Goal: Information Seeking & Learning: Learn about a topic

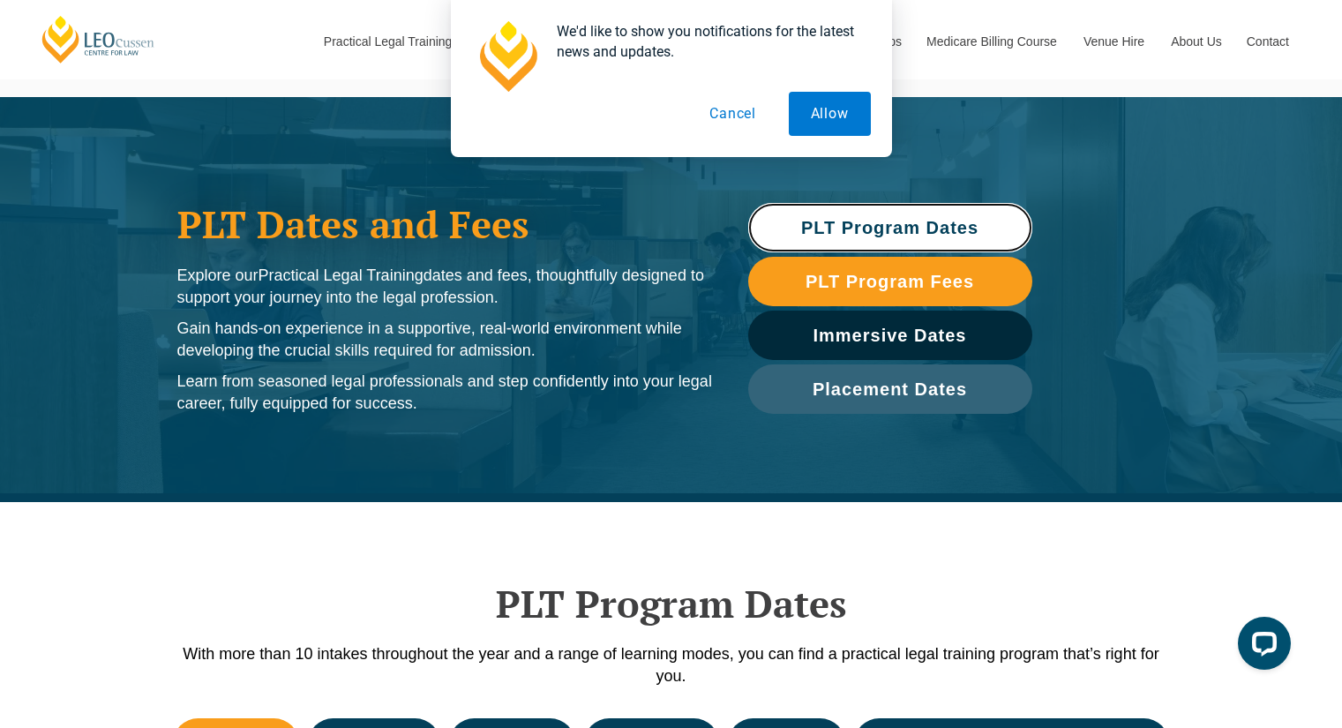
click at [941, 223] on span "PLT Program Dates" at bounding box center [889, 228] width 177 height 18
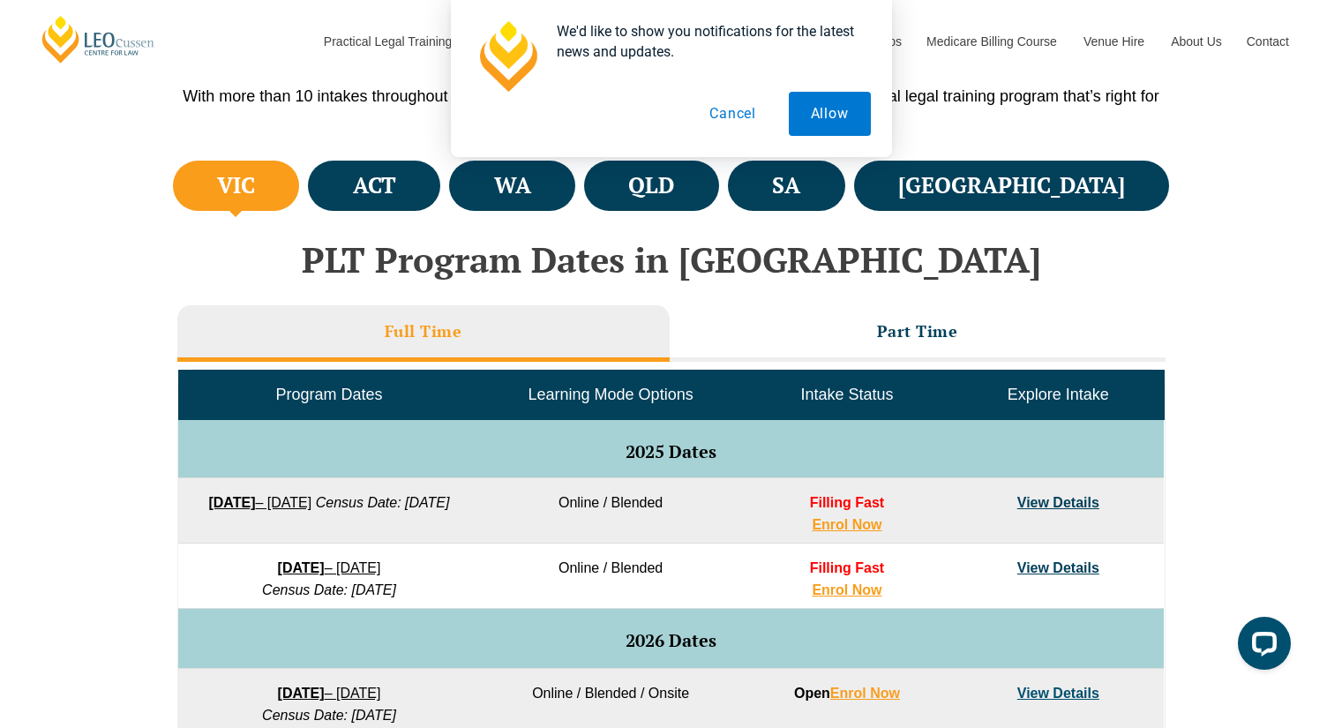
scroll to position [582, 0]
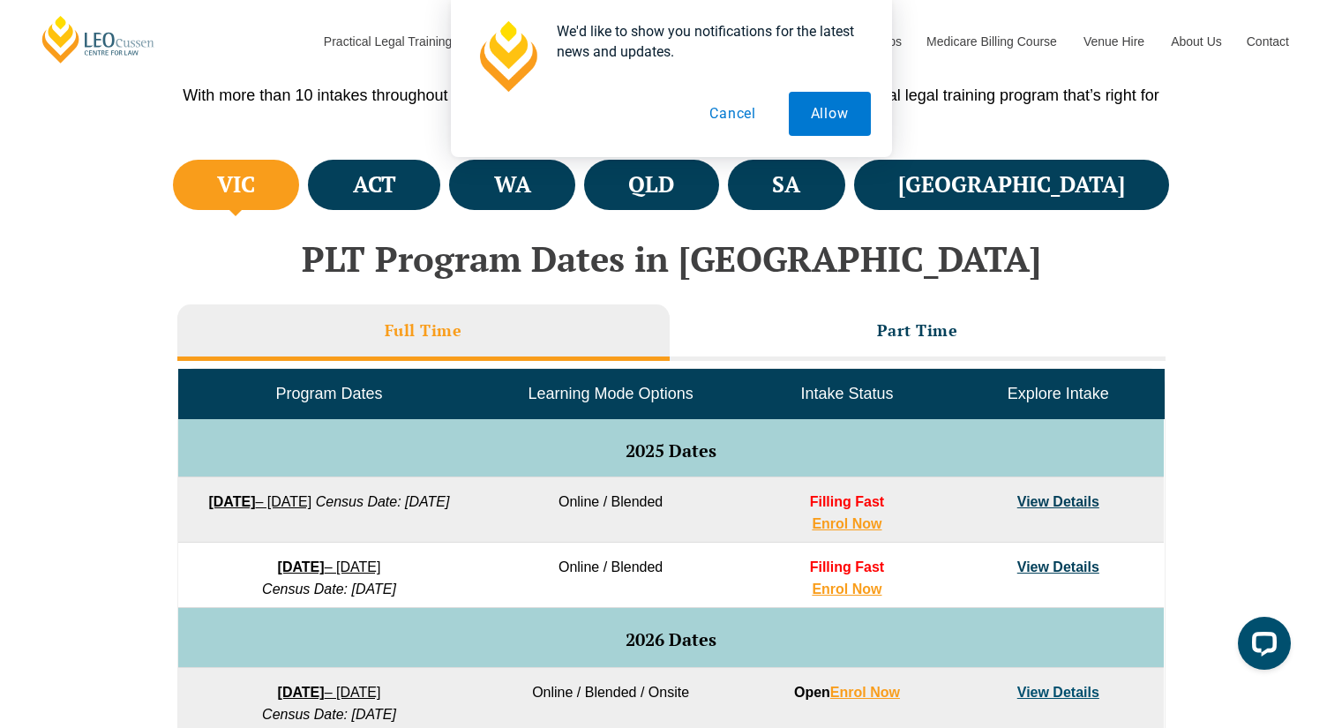
click at [746, 118] on button "Cancel" at bounding box center [732, 114] width 91 height 44
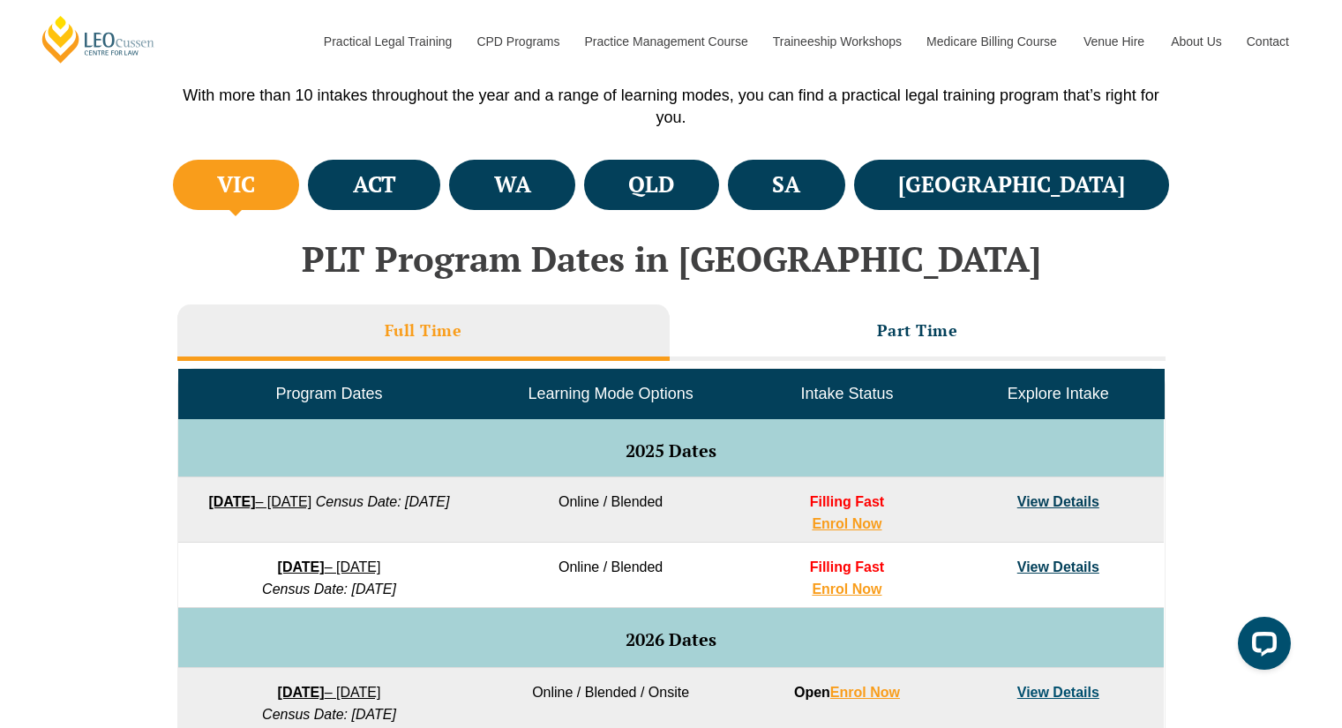
click at [396, 191] on h4 "ACT" at bounding box center [374, 184] width 43 height 29
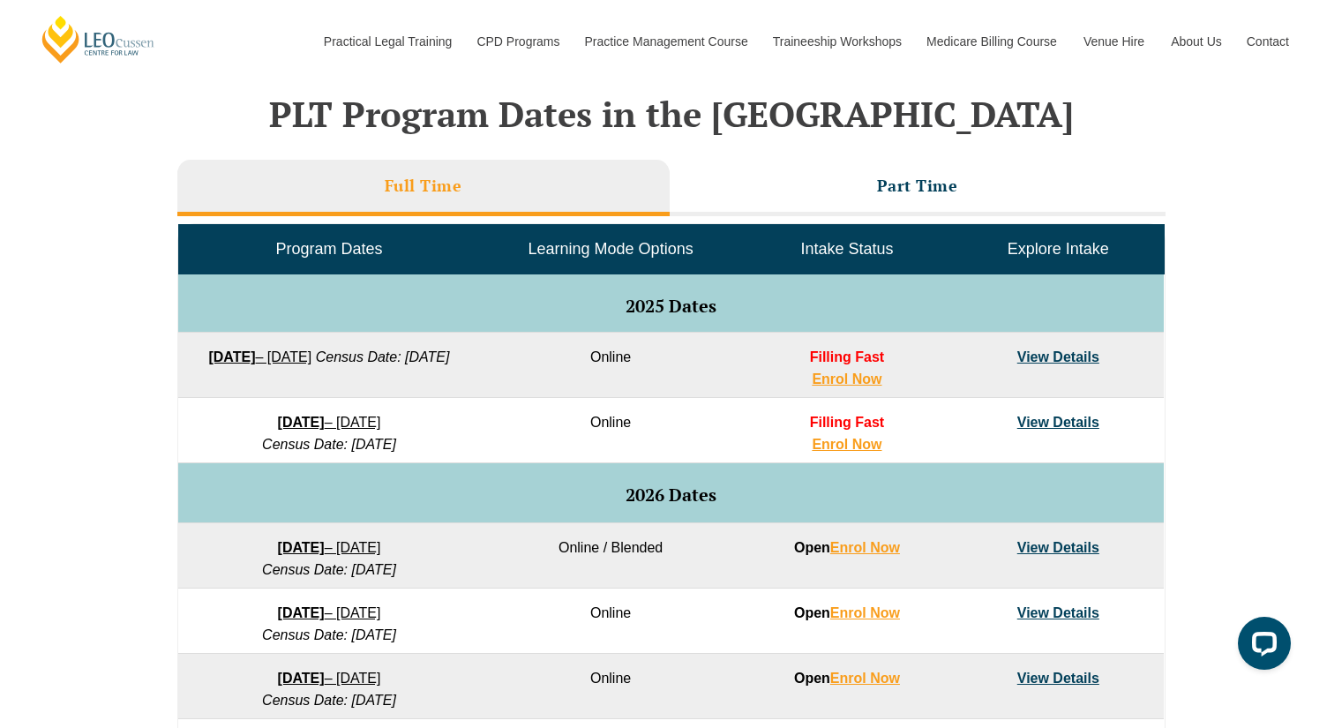
scroll to position [726, 0]
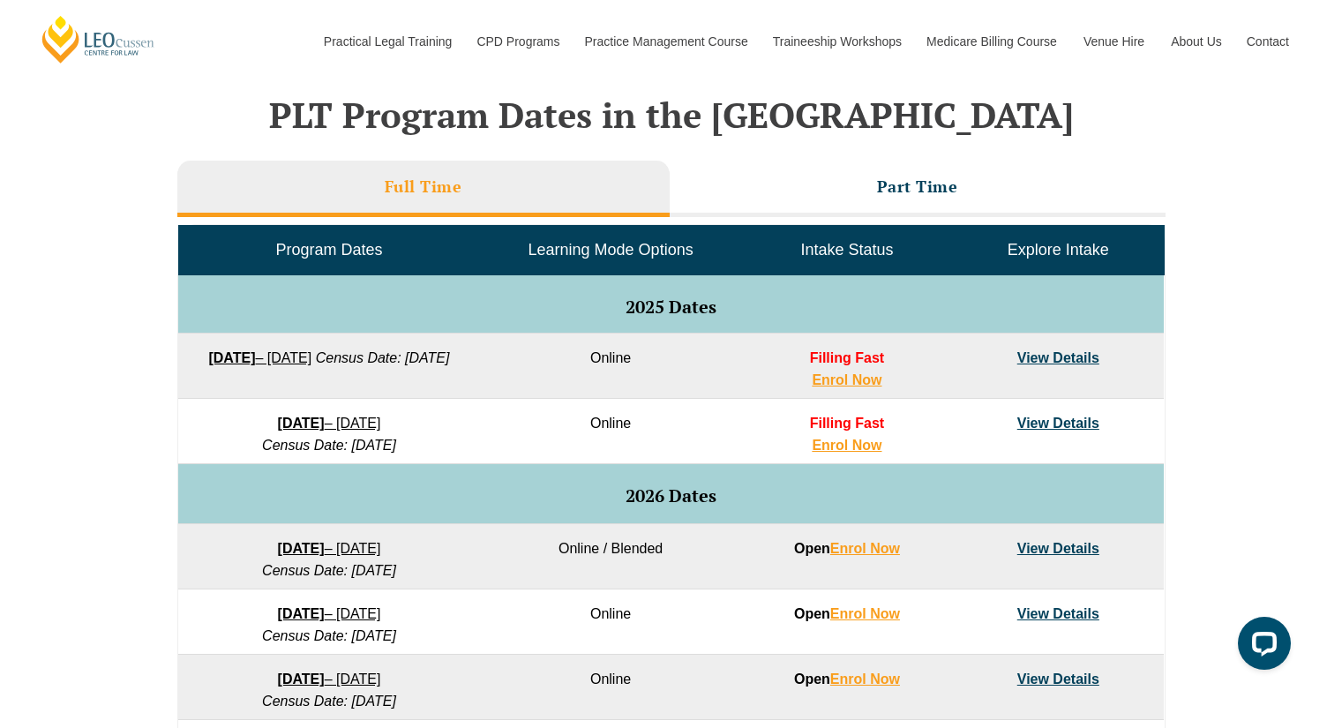
click at [825, 202] on li "Part Time" at bounding box center [918, 189] width 496 height 56
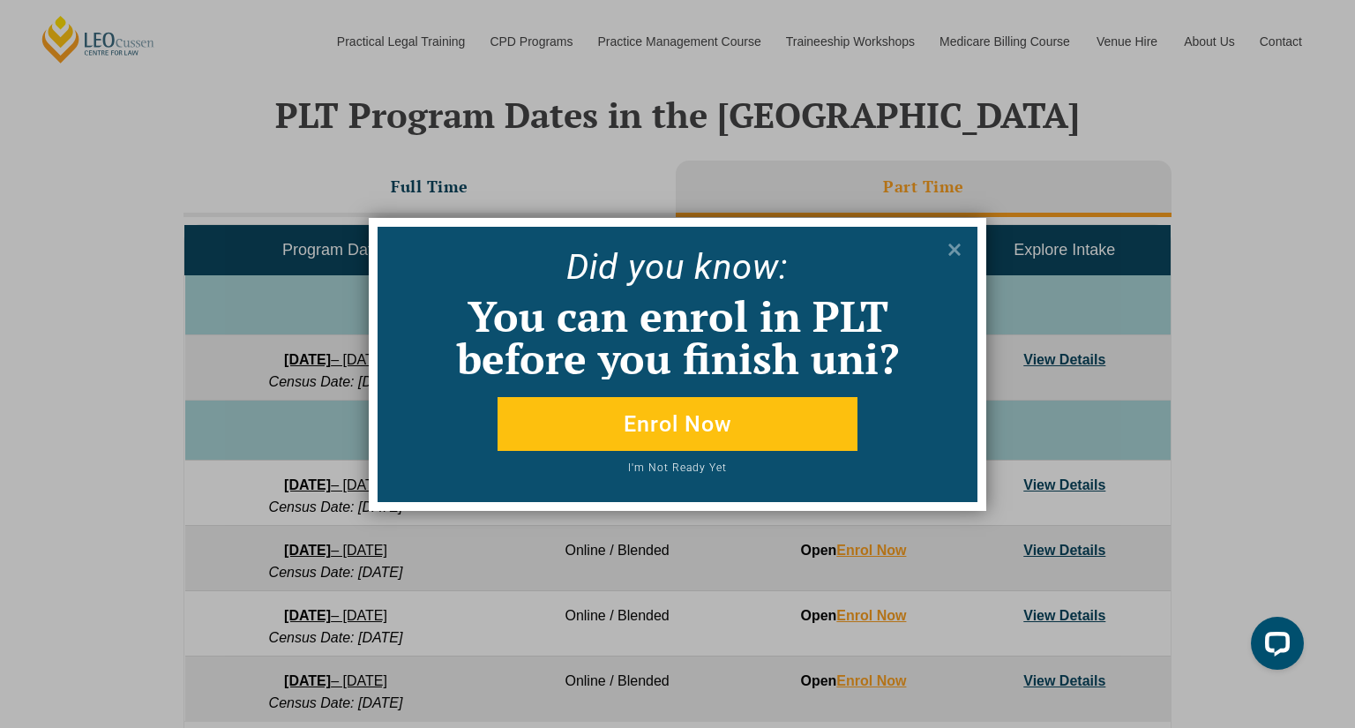
click at [953, 254] on icon at bounding box center [954, 249] width 19 height 19
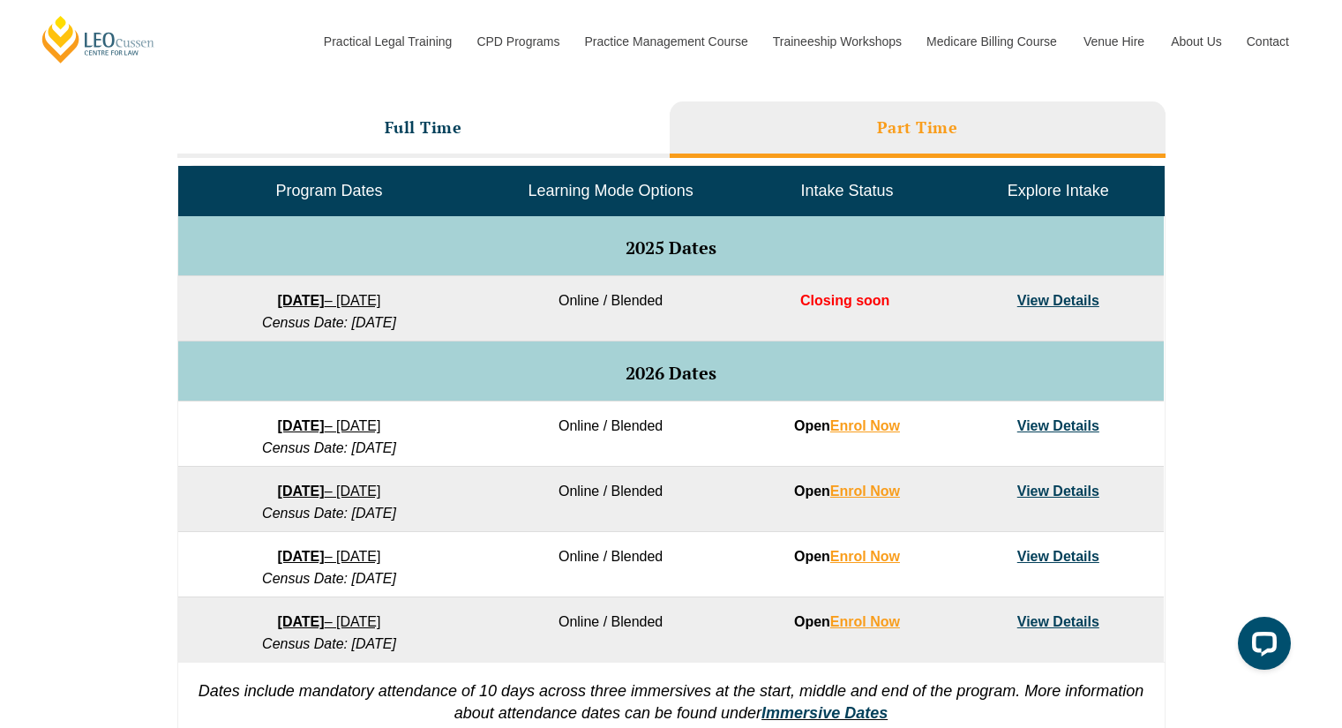
scroll to position [786, 0]
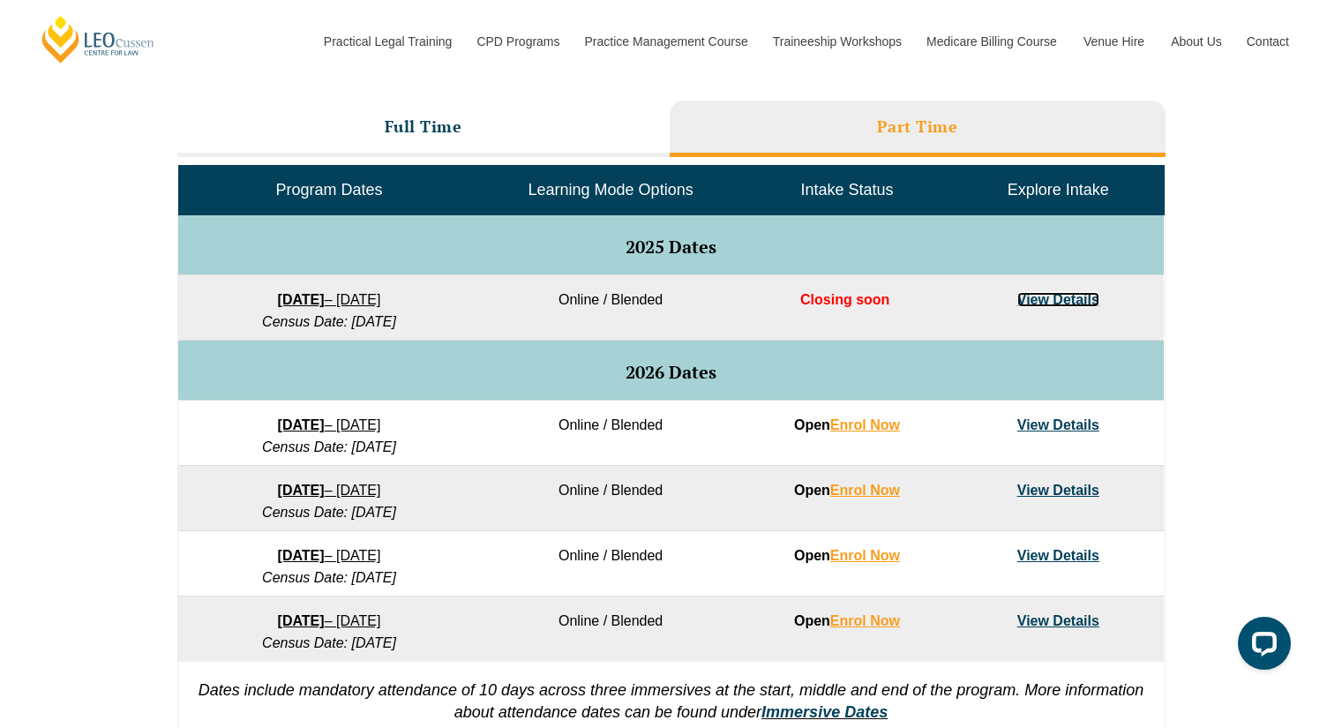
click at [1061, 303] on link "View Details" at bounding box center [1058, 299] width 82 height 15
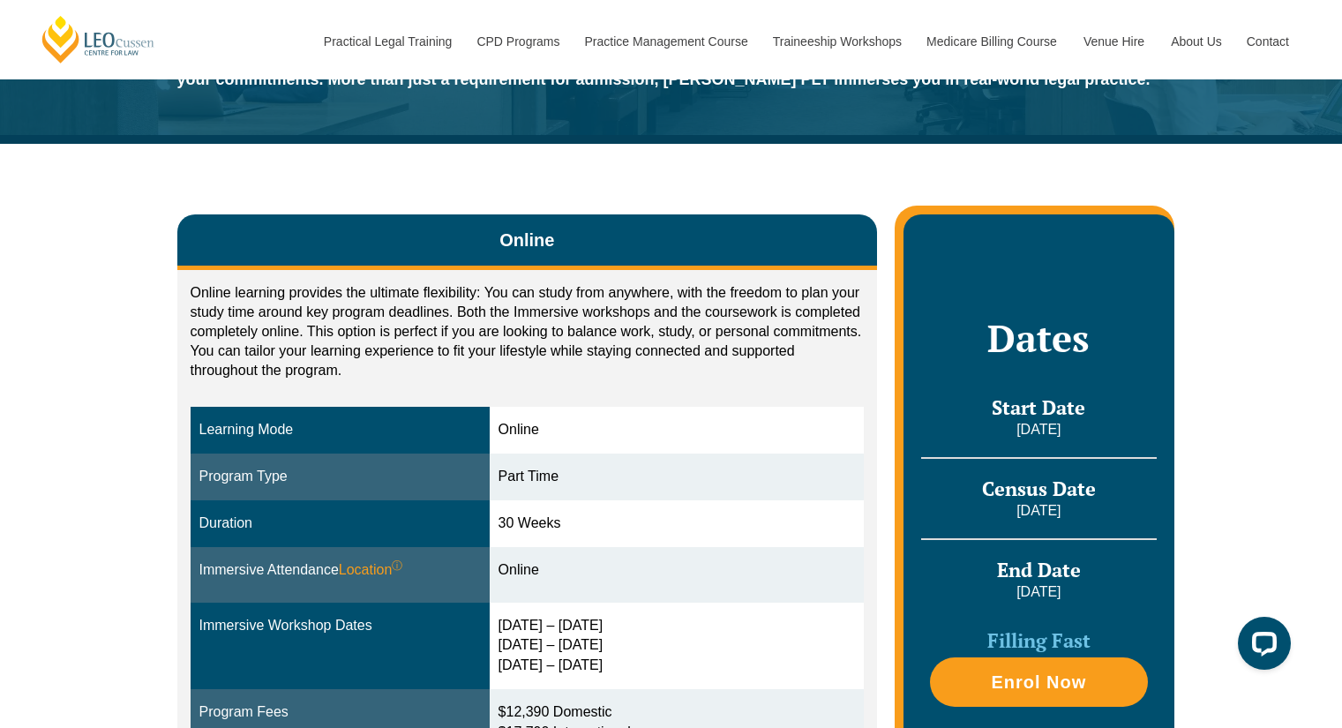
scroll to position [242, 0]
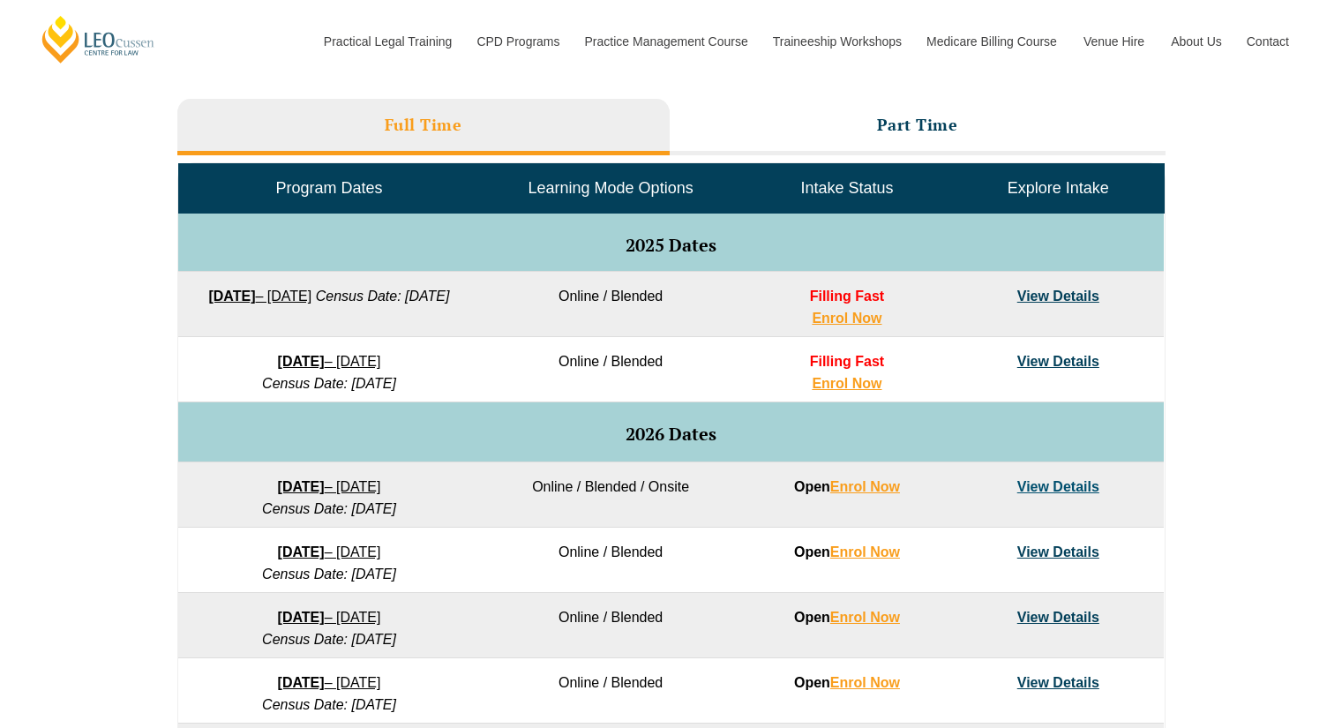
scroll to position [789, 0]
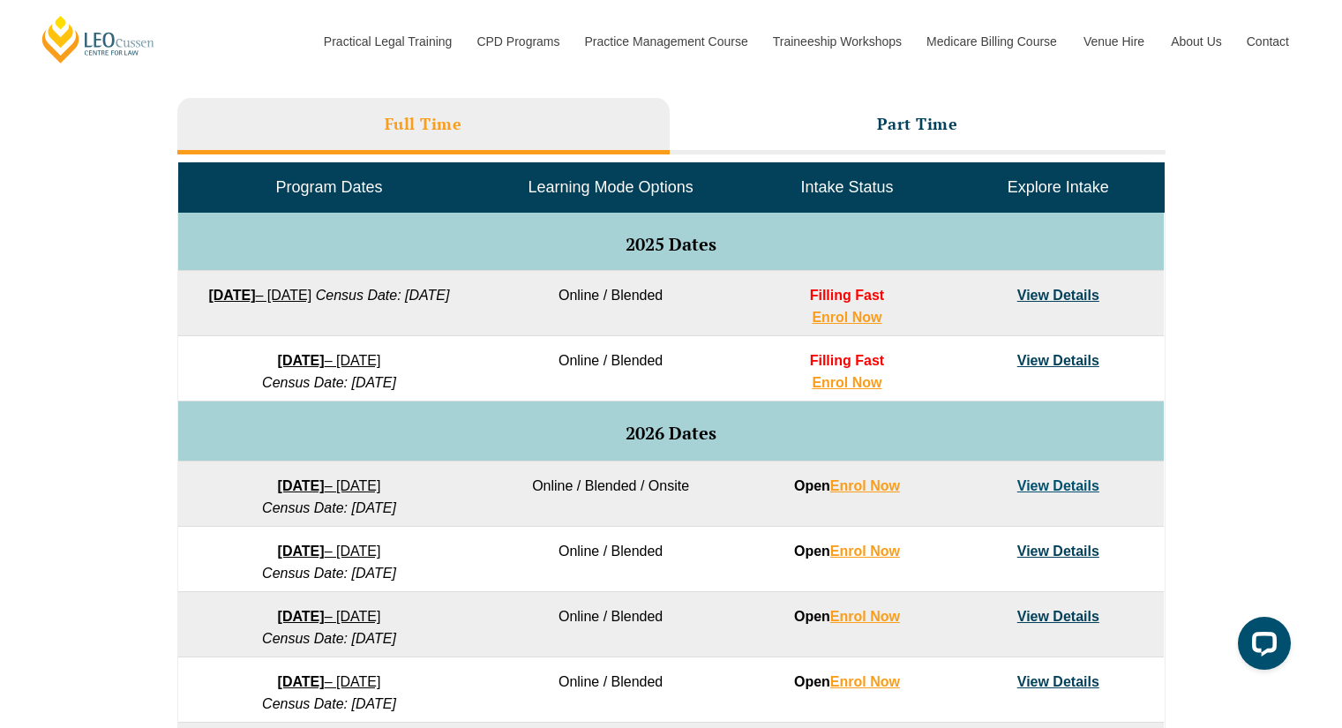
click at [503, 124] on li "Full Time" at bounding box center [423, 126] width 492 height 56
click at [446, 125] on h3 "Full Time" at bounding box center [424, 124] width 78 height 20
click at [796, 106] on li "Part Time" at bounding box center [918, 126] width 496 height 56
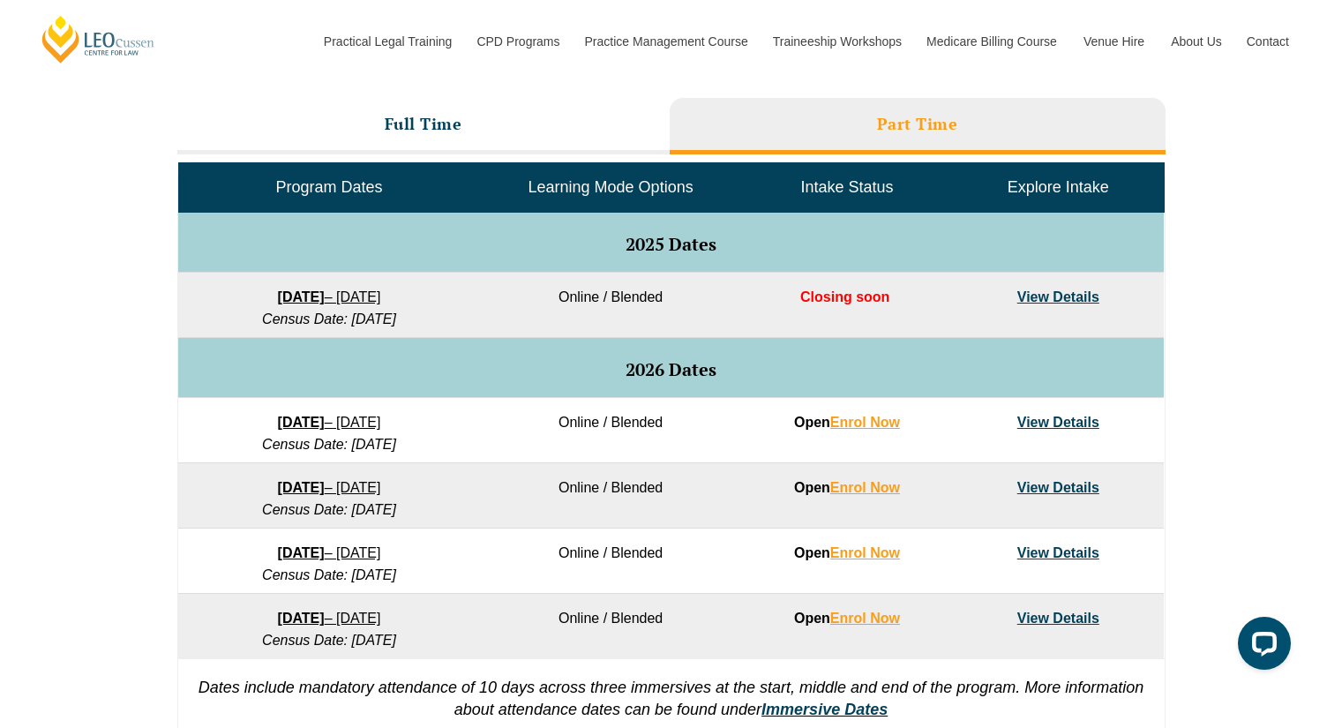
click at [590, 128] on li "Full Time" at bounding box center [423, 126] width 492 height 56
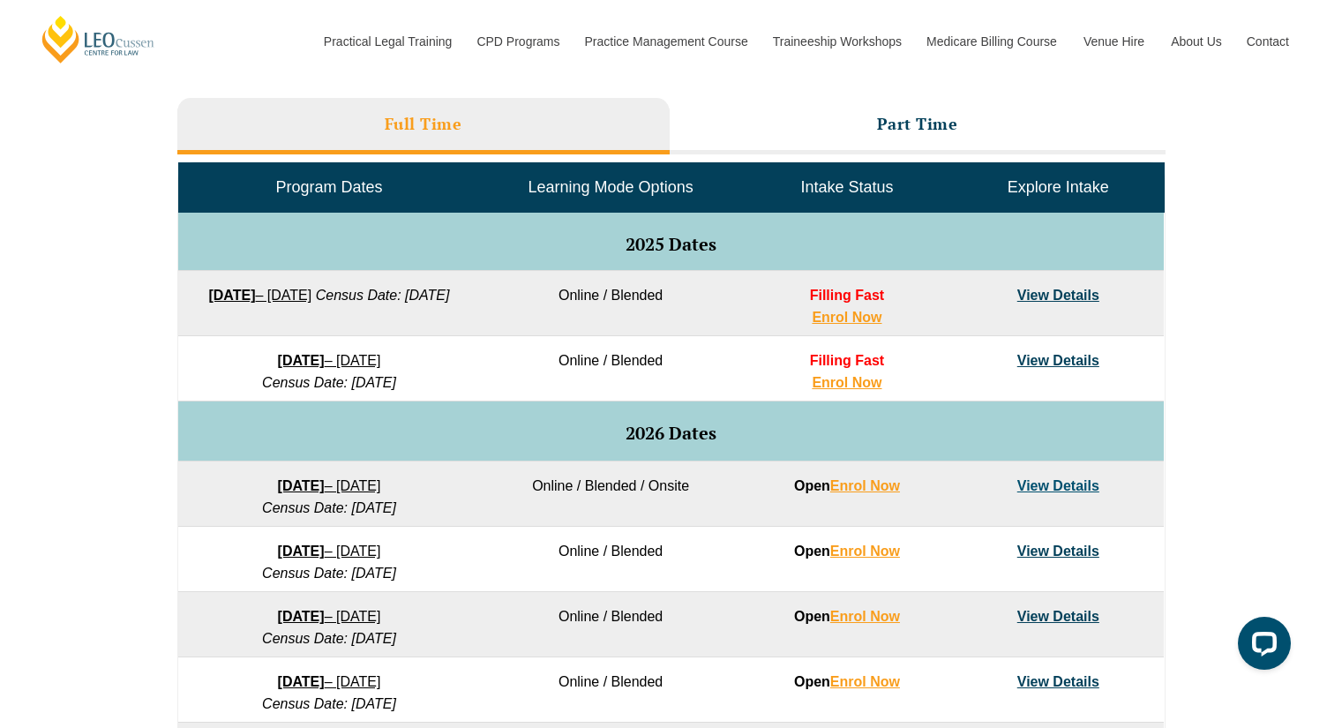
scroll to position [707, 0]
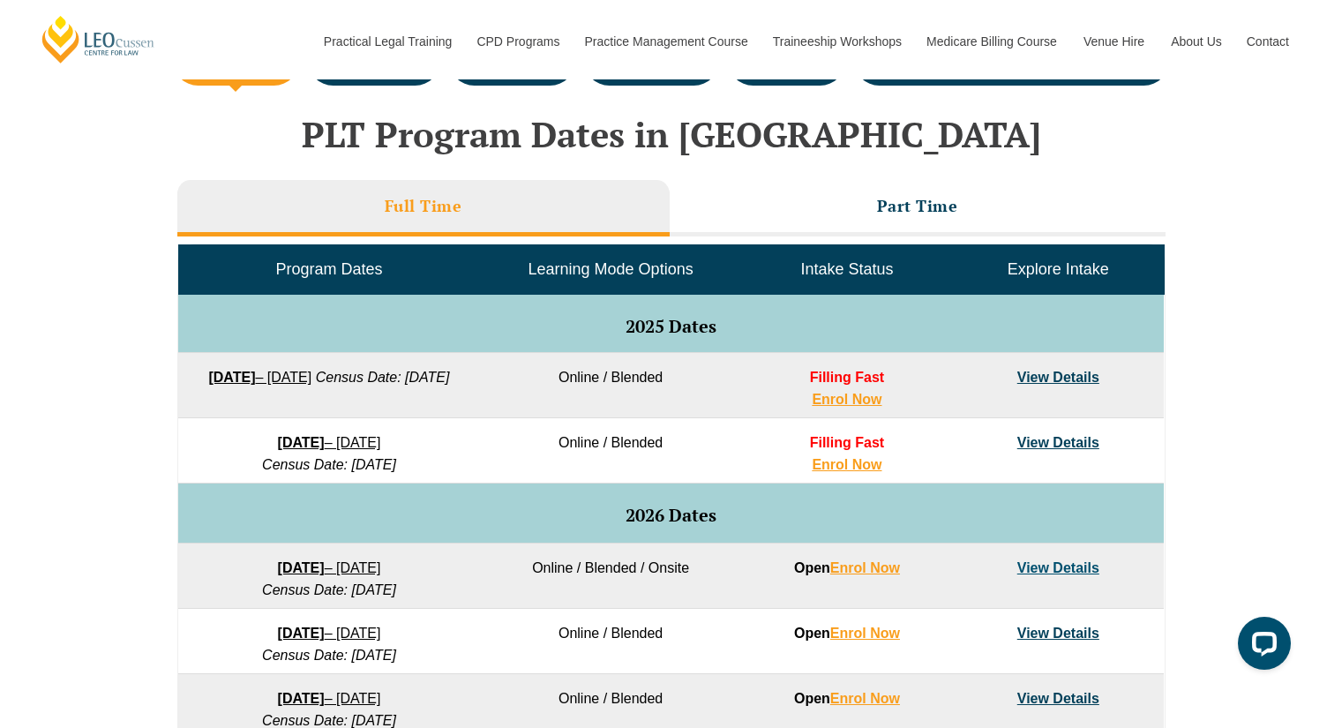
click at [765, 199] on li "Part Time" at bounding box center [918, 208] width 496 height 56
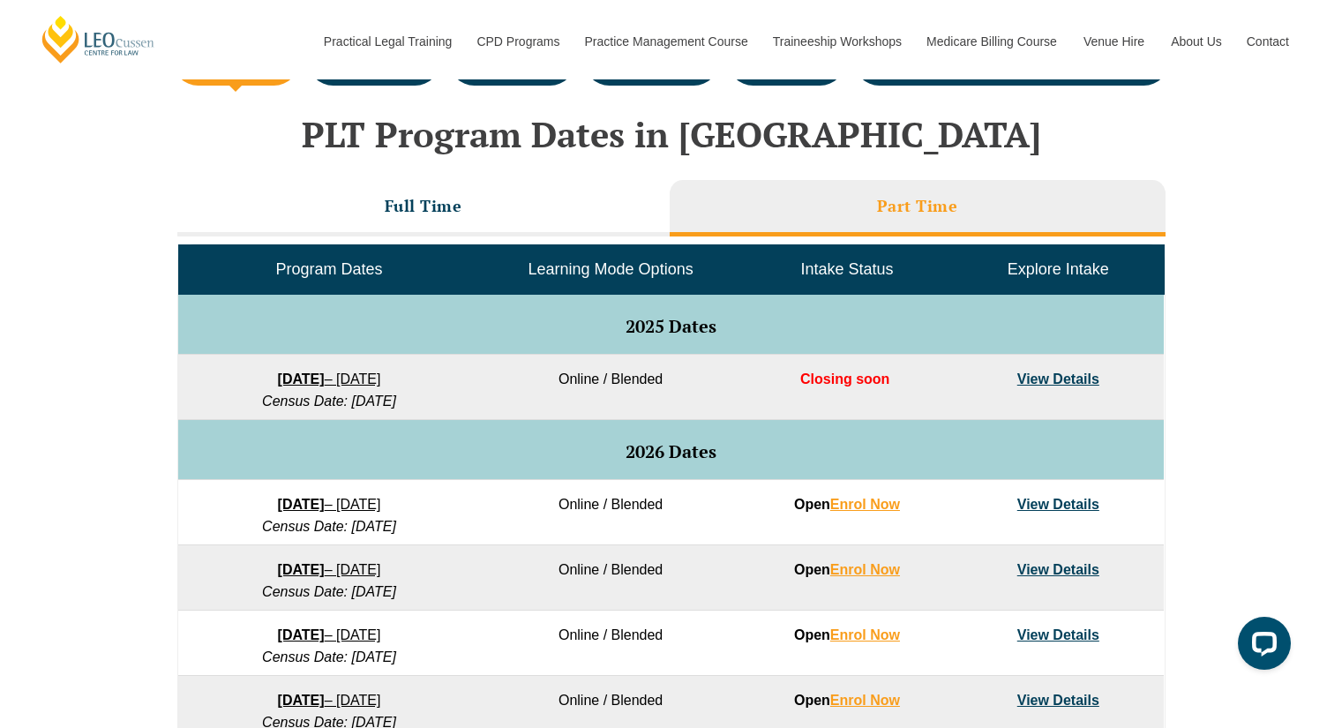
click at [588, 215] on li "Full Time" at bounding box center [423, 208] width 492 height 56
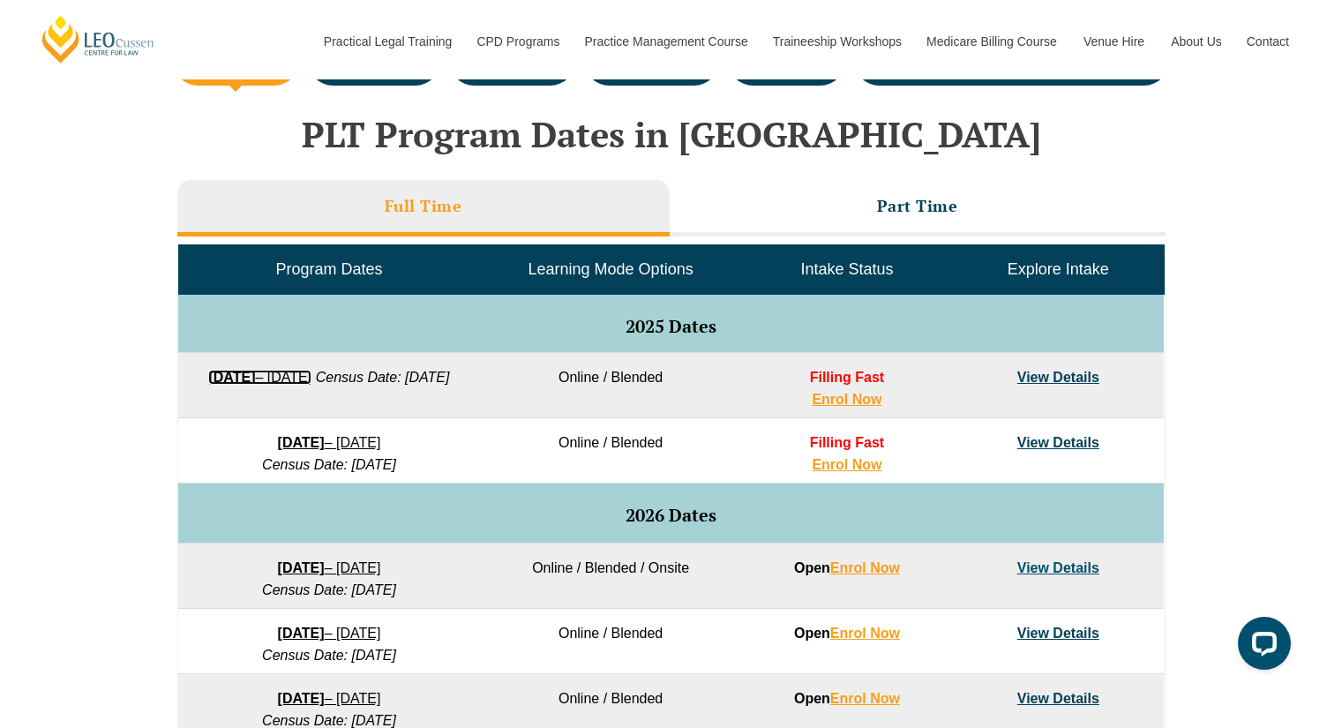
click at [311, 371] on link "22 September 2025 – 20 February 2026" at bounding box center [259, 377] width 103 height 15
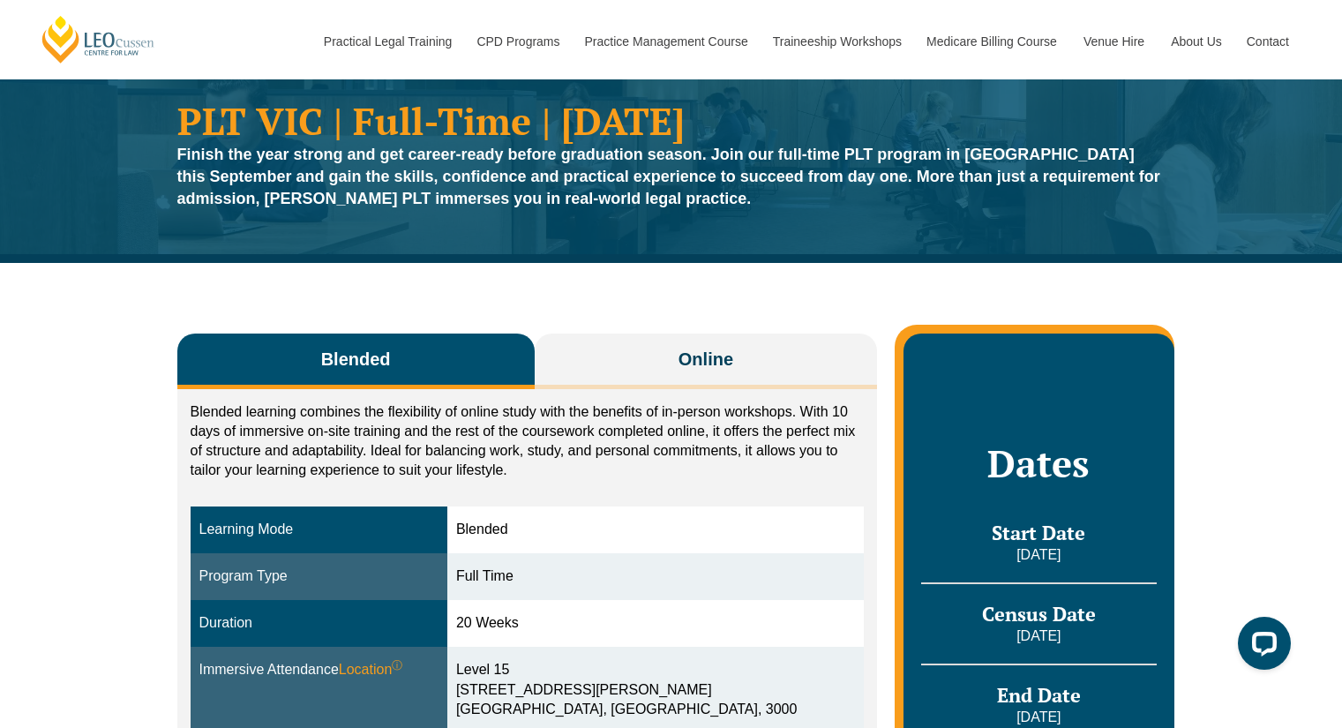
scroll to position [62, 0]
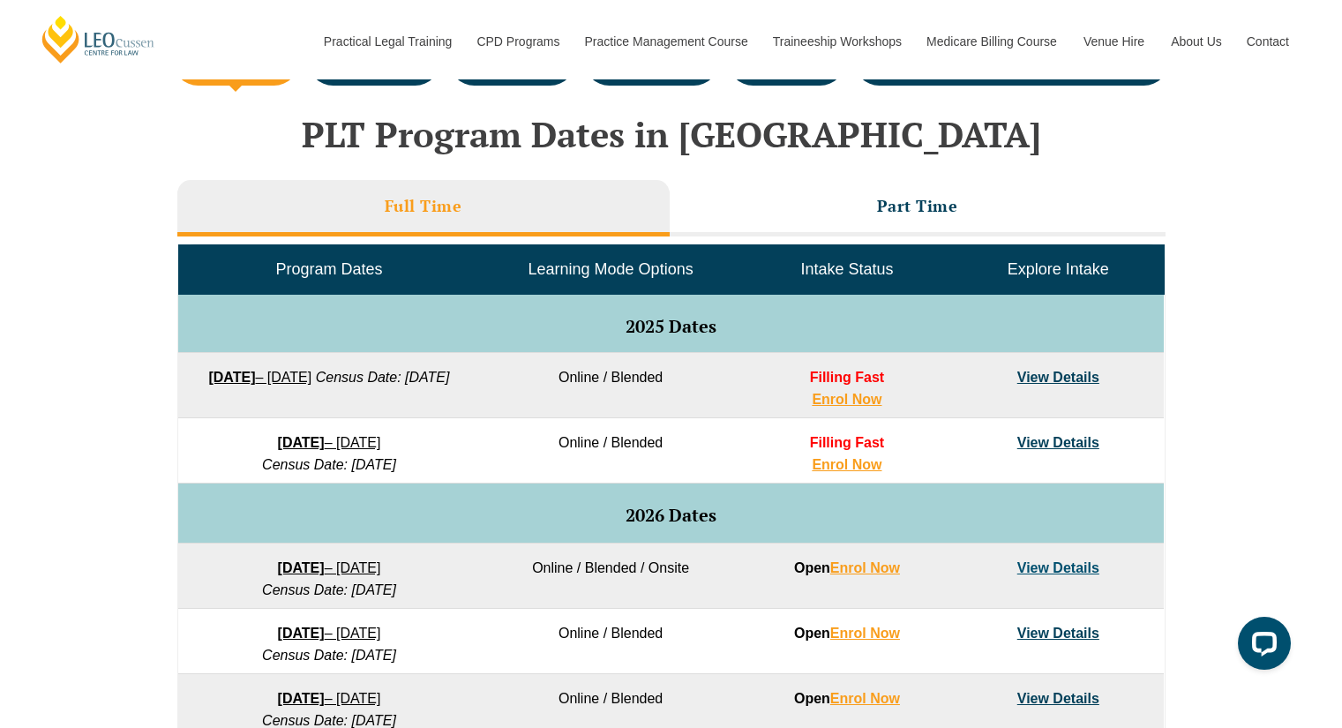
scroll to position [625, 0]
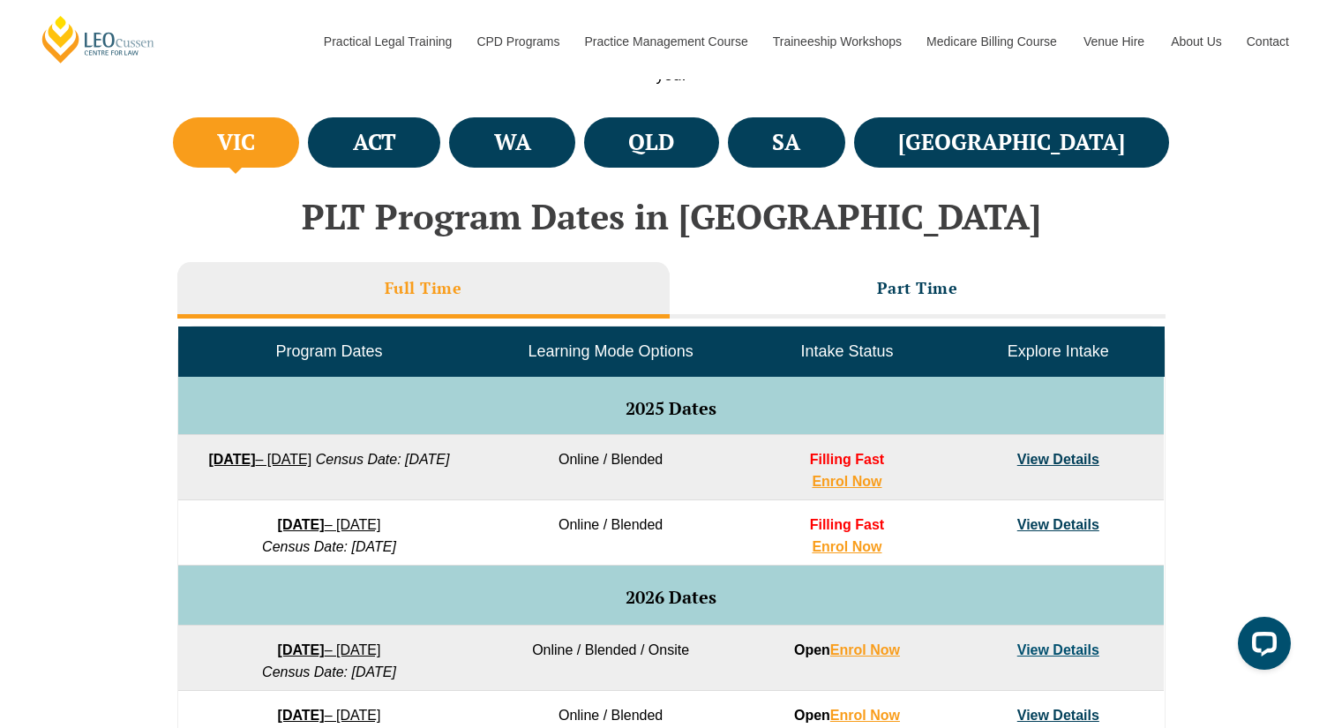
click at [396, 138] on h4 "ACT" at bounding box center [374, 142] width 43 height 29
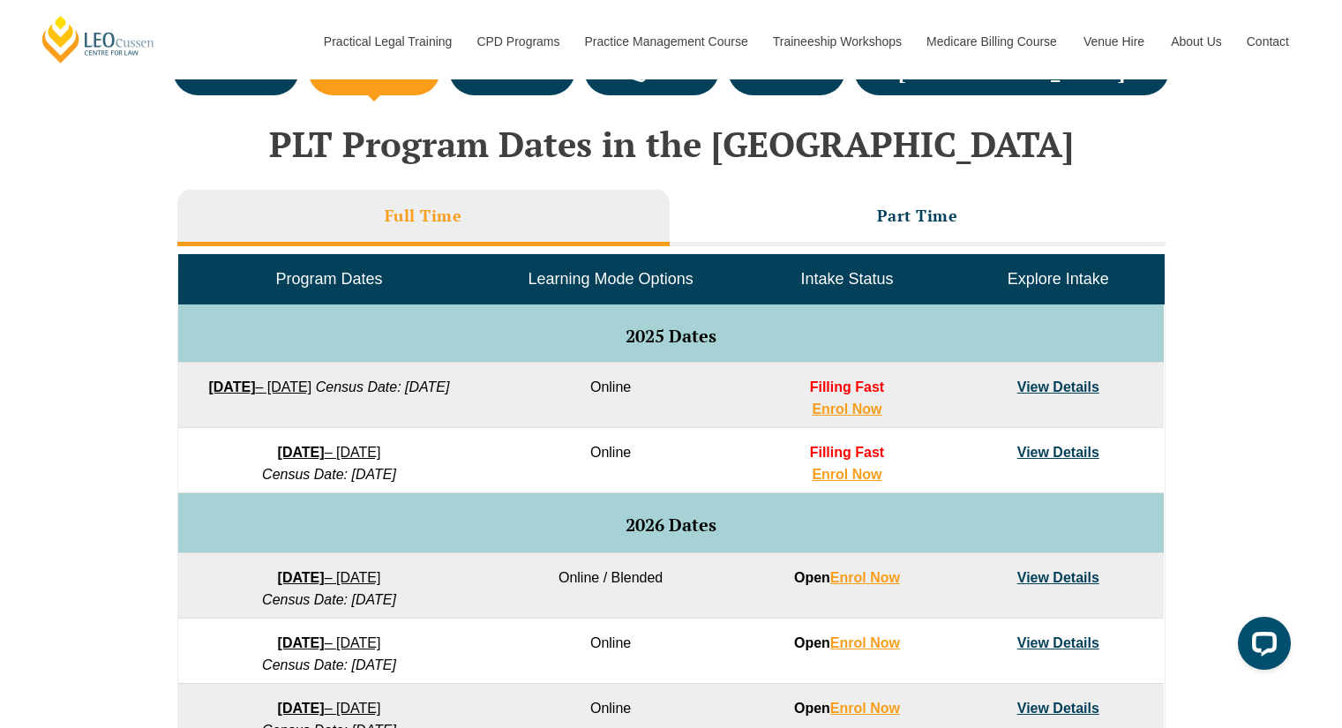
scroll to position [732, 0]
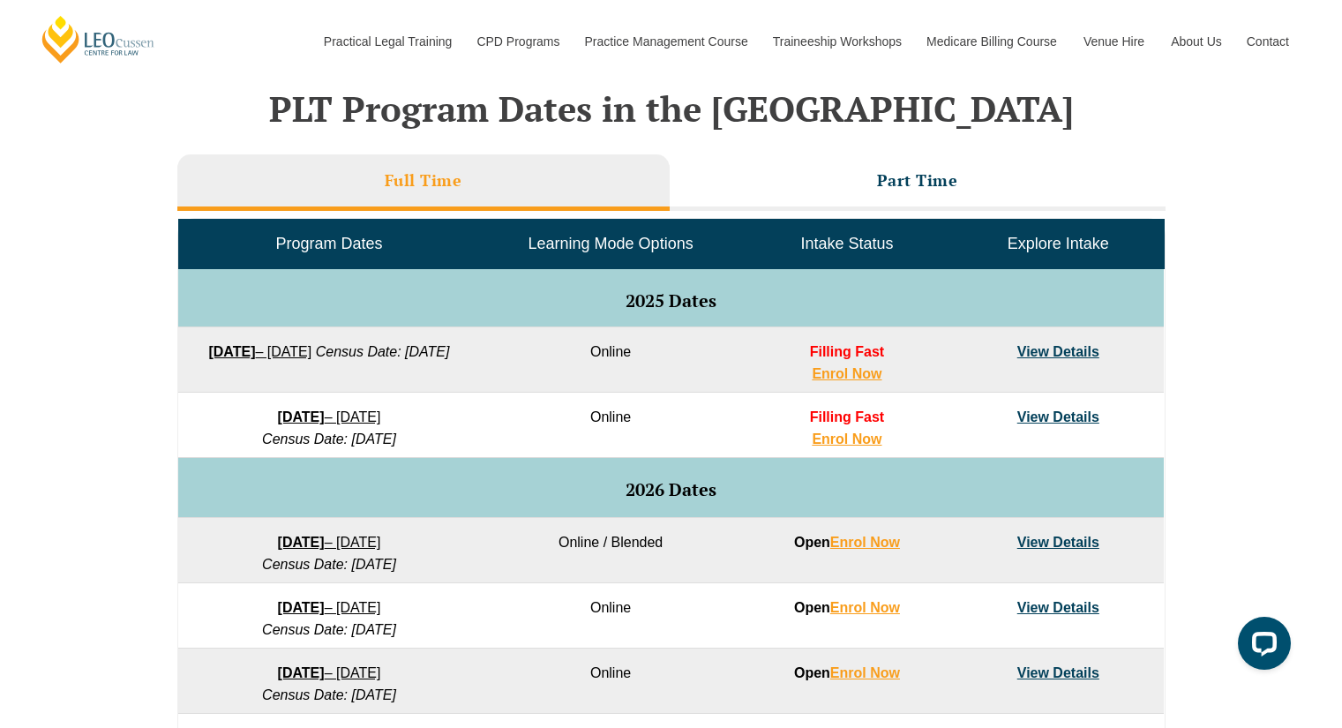
click at [773, 189] on li "Part Time" at bounding box center [918, 182] width 496 height 56
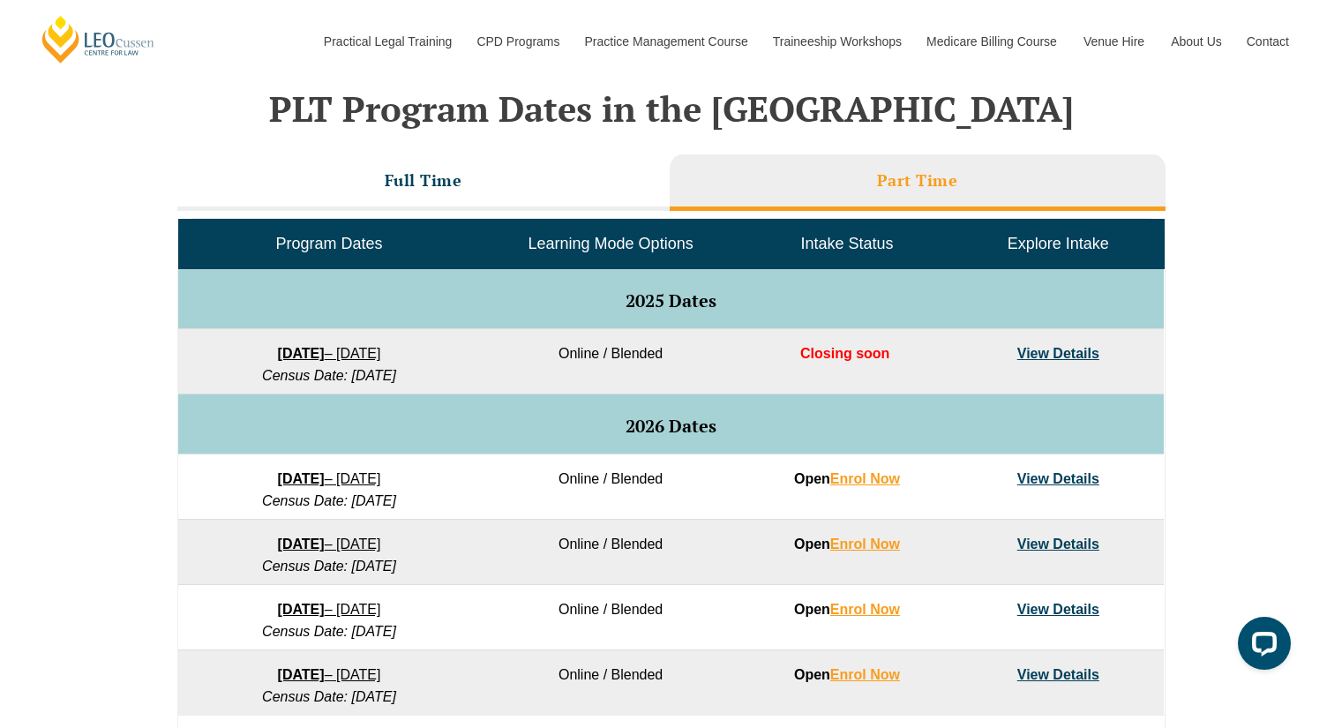
click at [531, 185] on li "Full Time" at bounding box center [423, 182] width 492 height 56
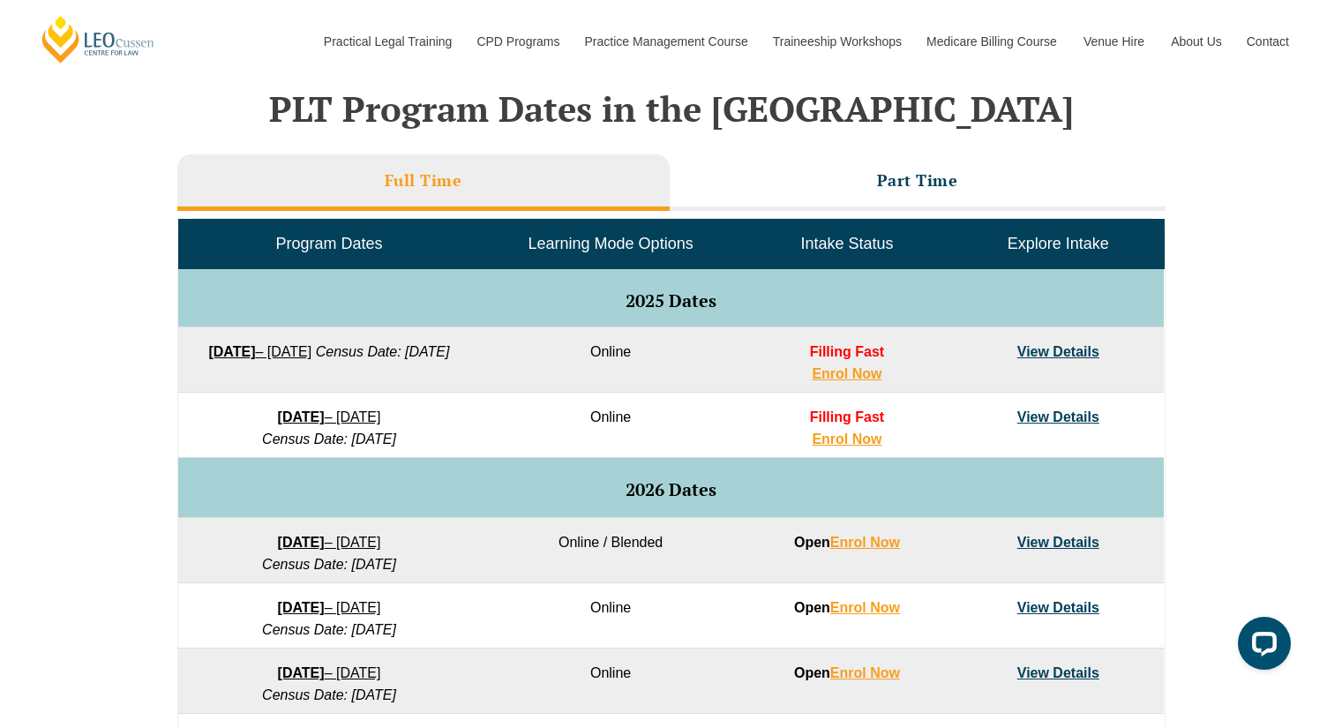
click at [769, 175] on li "Part Time" at bounding box center [918, 182] width 496 height 56
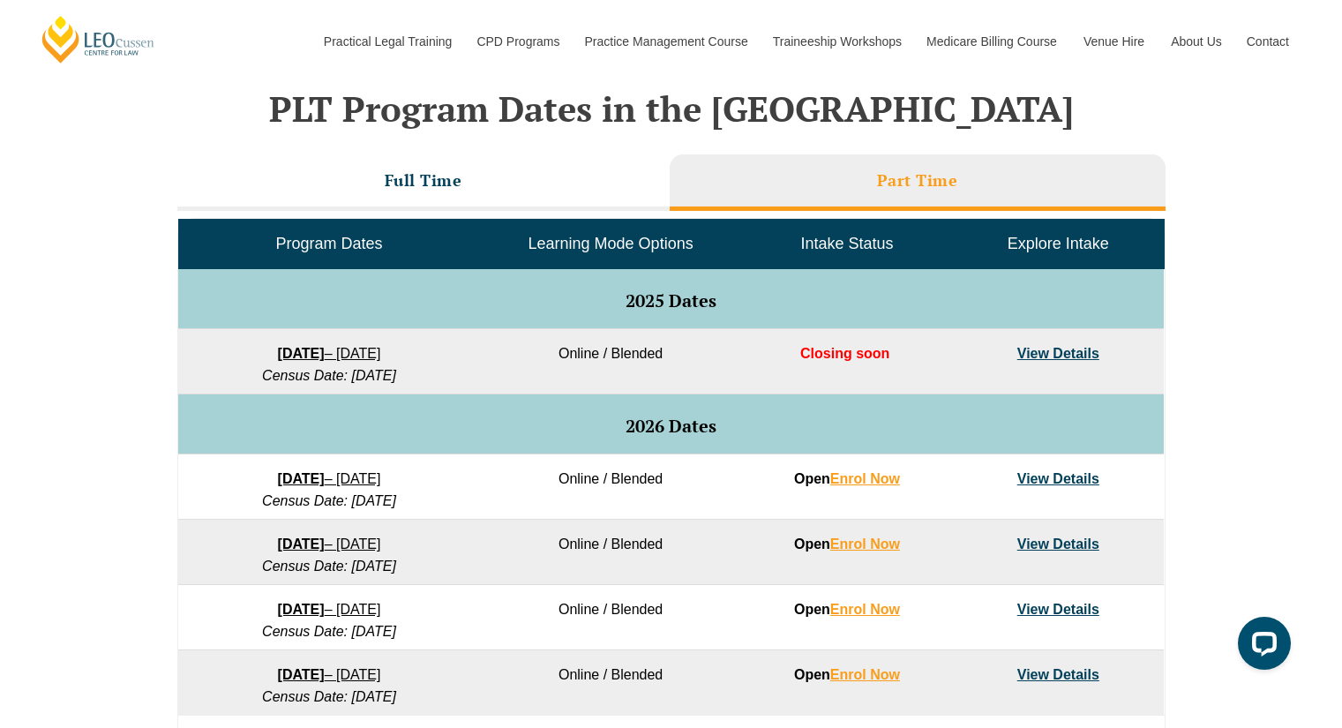
click at [498, 177] on li "Full Time" at bounding box center [423, 182] width 492 height 56
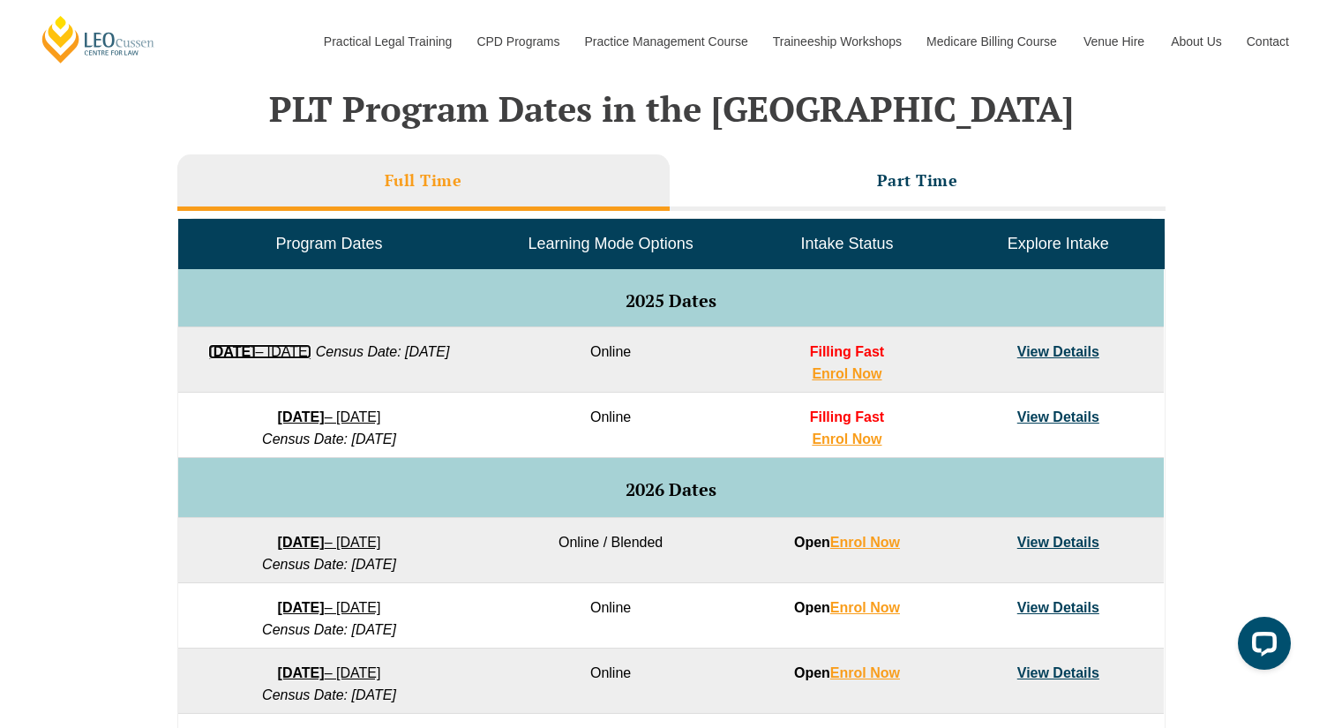
click at [255, 346] on strong "22 September 2025" at bounding box center [231, 351] width 47 height 15
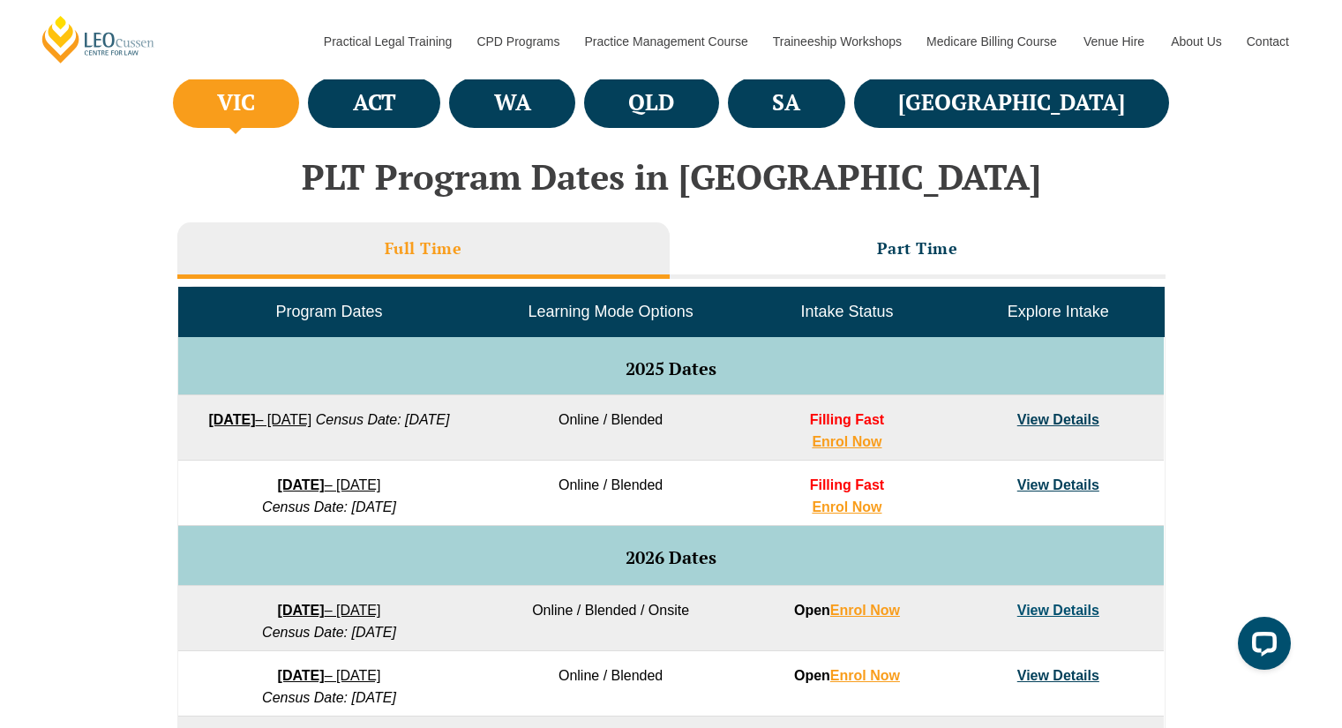
click at [396, 105] on h4 "ACT" at bounding box center [374, 102] width 43 height 29
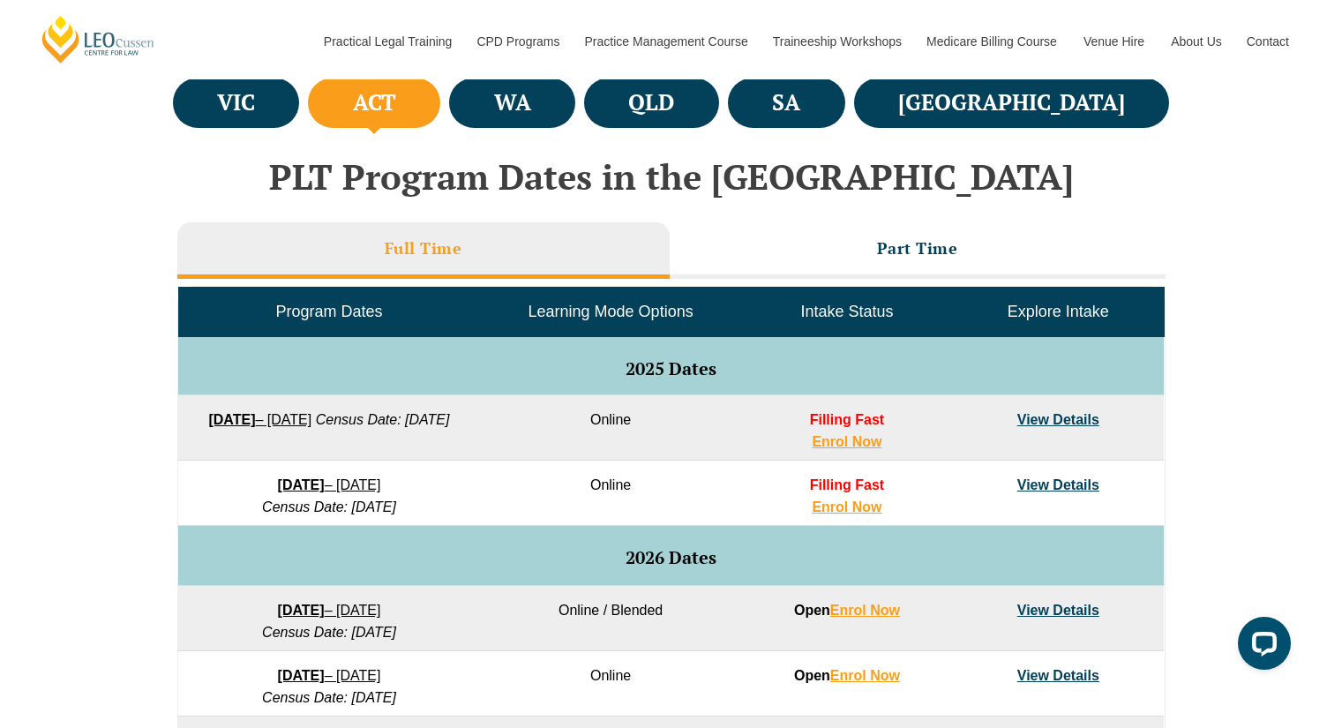
scroll to position [682, 0]
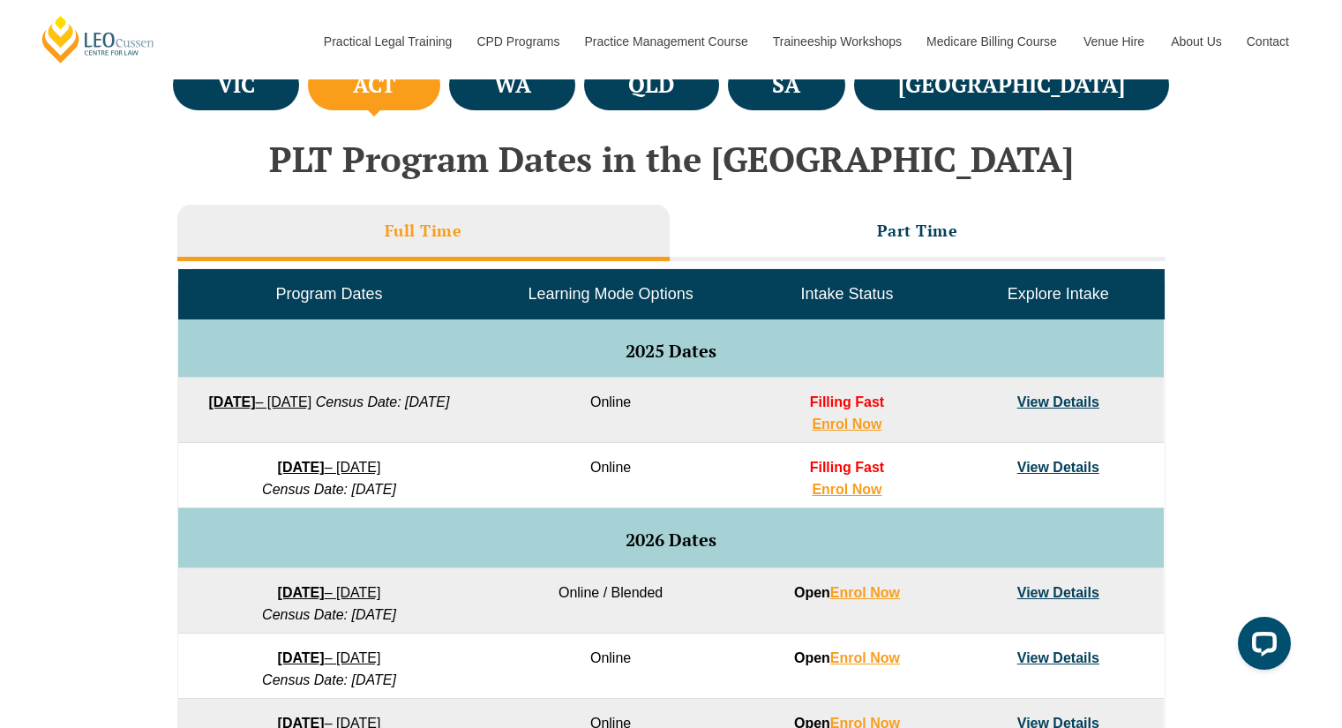
click at [768, 232] on li "Part Time" at bounding box center [918, 233] width 496 height 56
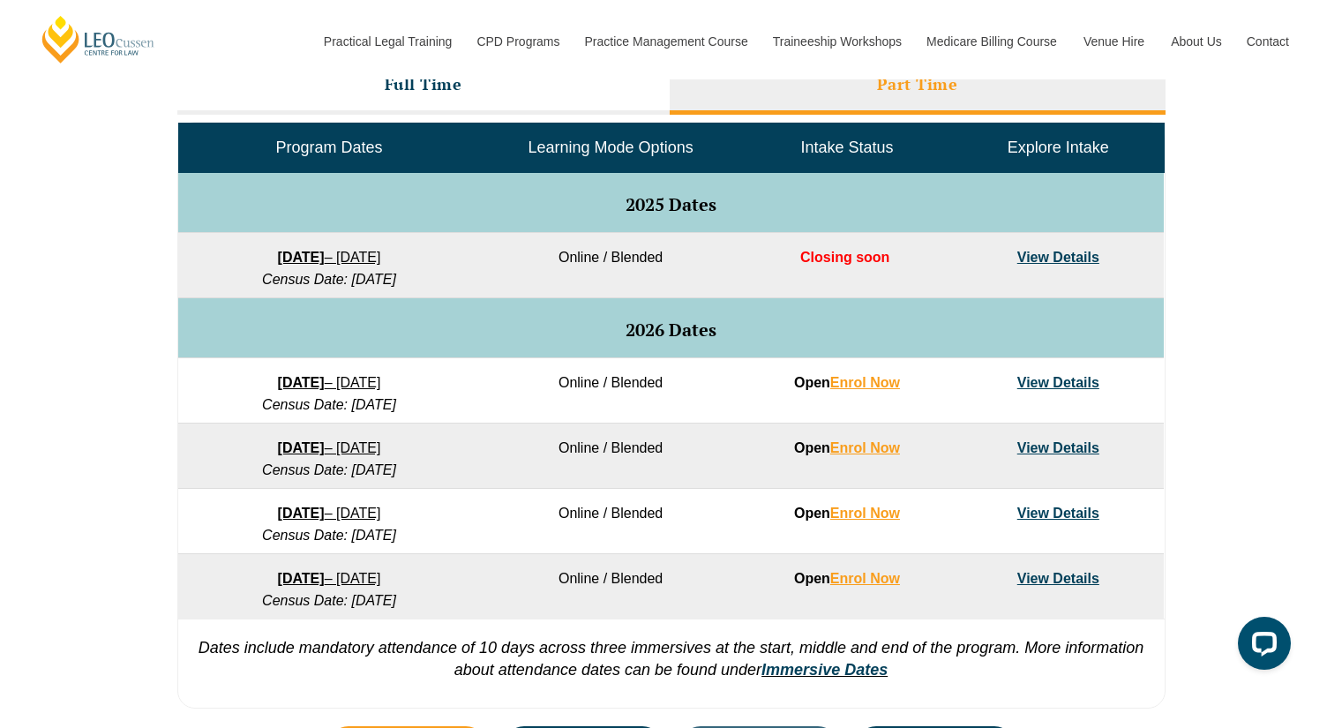
scroll to position [832, 0]
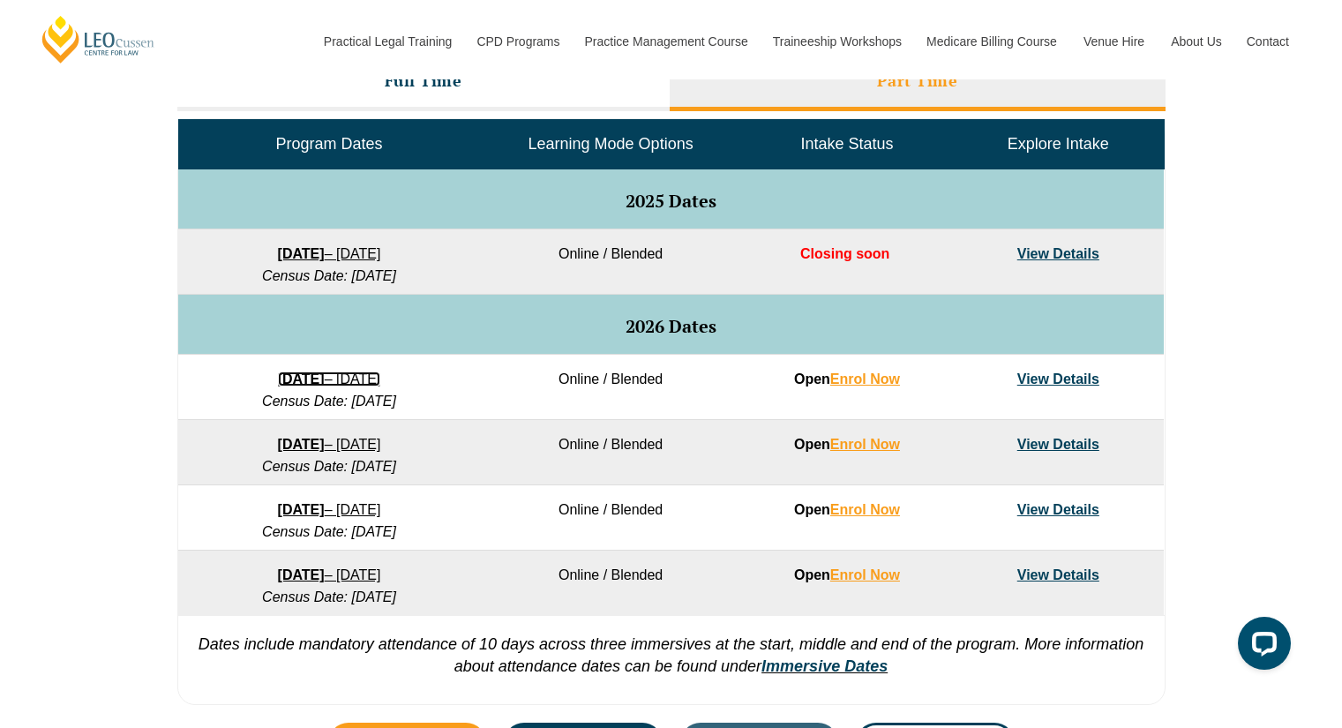
click at [278, 380] on strong "[DATE]" at bounding box center [301, 378] width 47 height 15
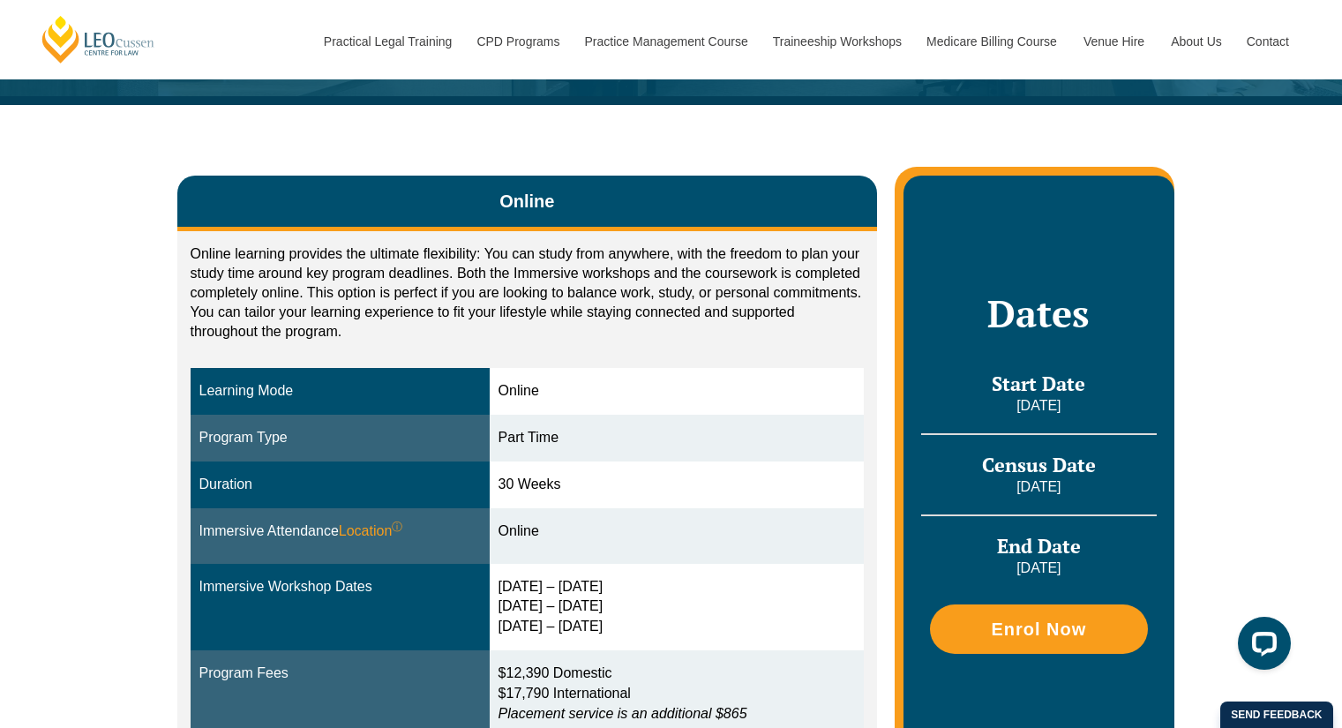
scroll to position [221, 0]
